Goal: Information Seeking & Learning: Learn about a topic

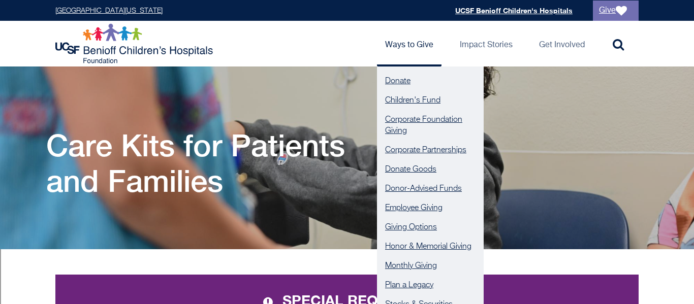
click at [395, 44] on link "Ways to Give" at bounding box center [409, 44] width 65 height 46
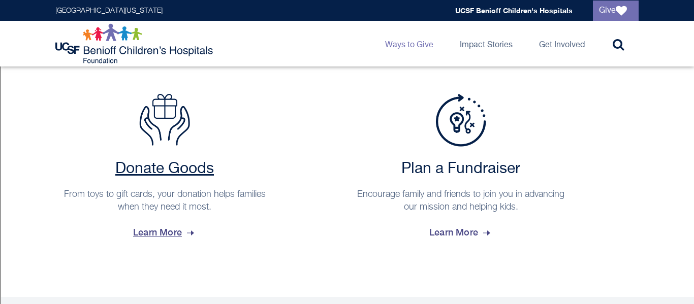
scroll to position [846, 0]
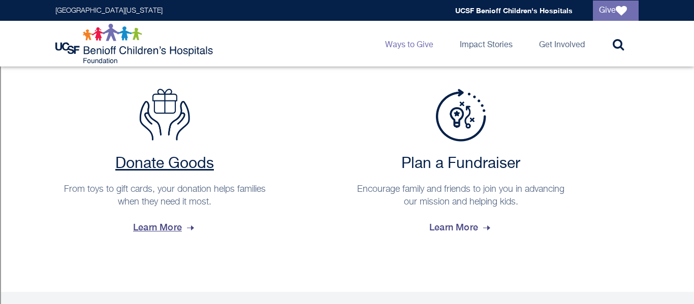
click at [183, 230] on span "Learn More" at bounding box center [164, 227] width 63 height 27
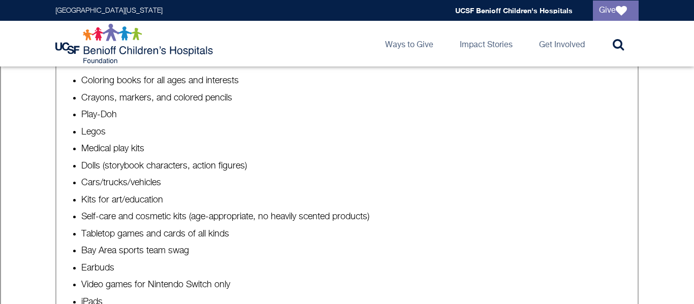
scroll to position [699, 0]
click at [226, 75] on li "Coloring books for all ages and interests" at bounding box center [357, 80] width 552 height 13
click at [227, 79] on li "Coloring books for all ages and interests" at bounding box center [357, 80] width 552 height 13
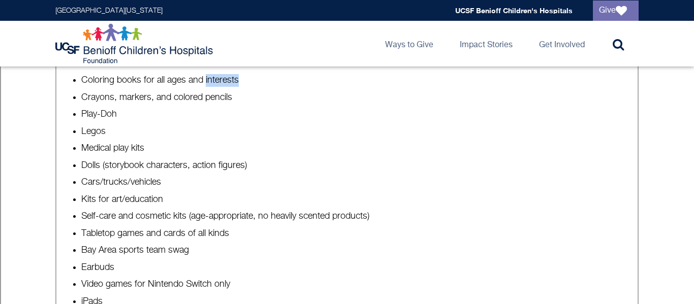
click at [227, 79] on li "Coloring books for all ages and interests" at bounding box center [357, 80] width 552 height 13
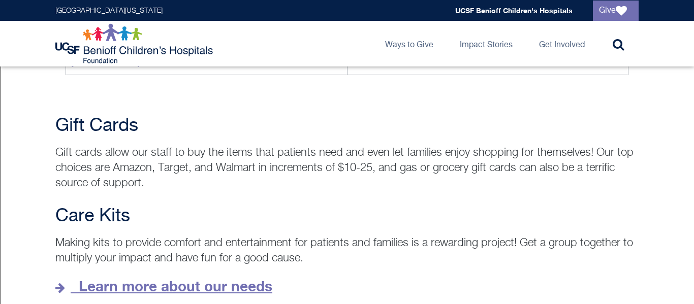
scroll to position [1375, 0]
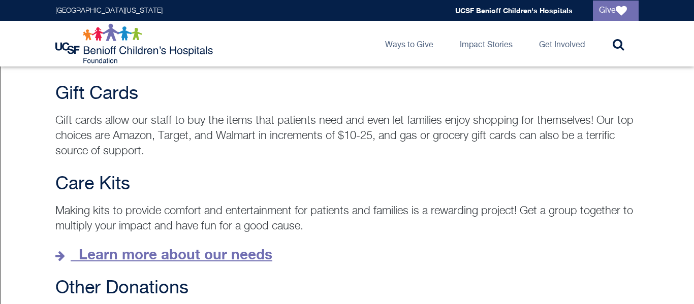
click at [96, 246] on strong "Learn more about our needs" at bounding box center [176, 254] width 194 height 17
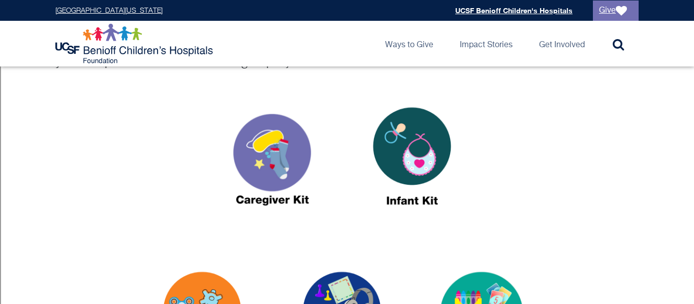
scroll to position [362, 0]
click at [293, 163] on img at bounding box center [272, 160] width 127 height 146
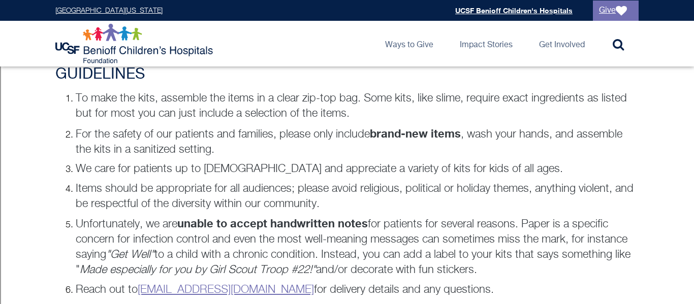
scroll to position [721, 0]
